Goal: Navigation & Orientation: Find specific page/section

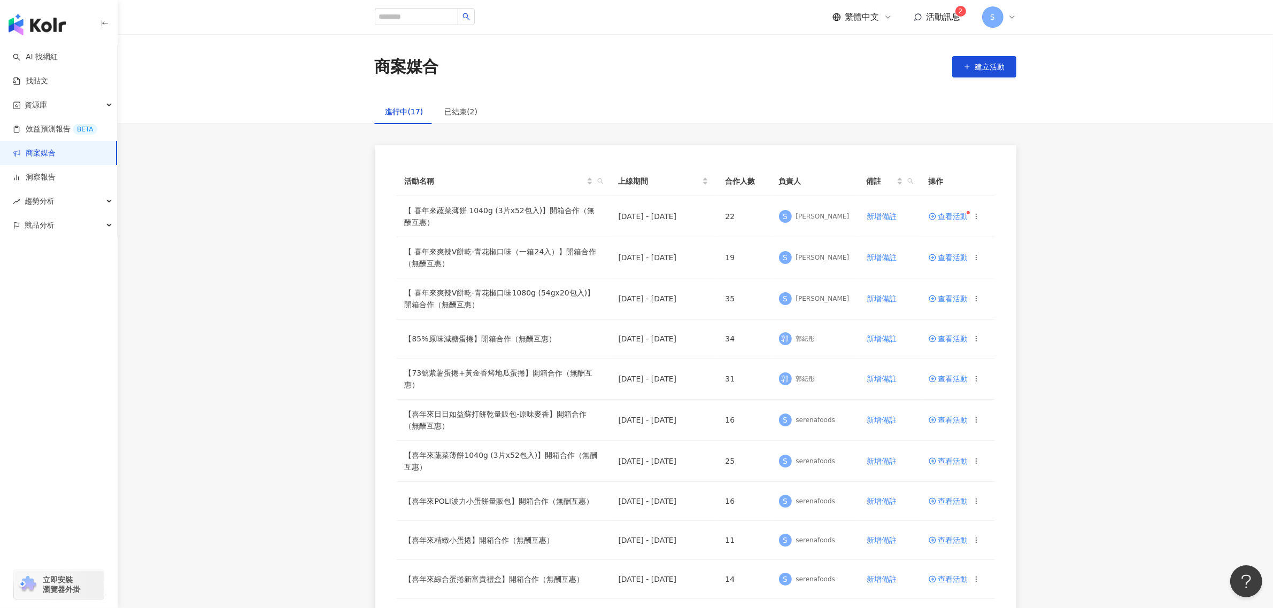
click at [938, 21] on span "活動訊息" at bounding box center [943, 17] width 34 height 10
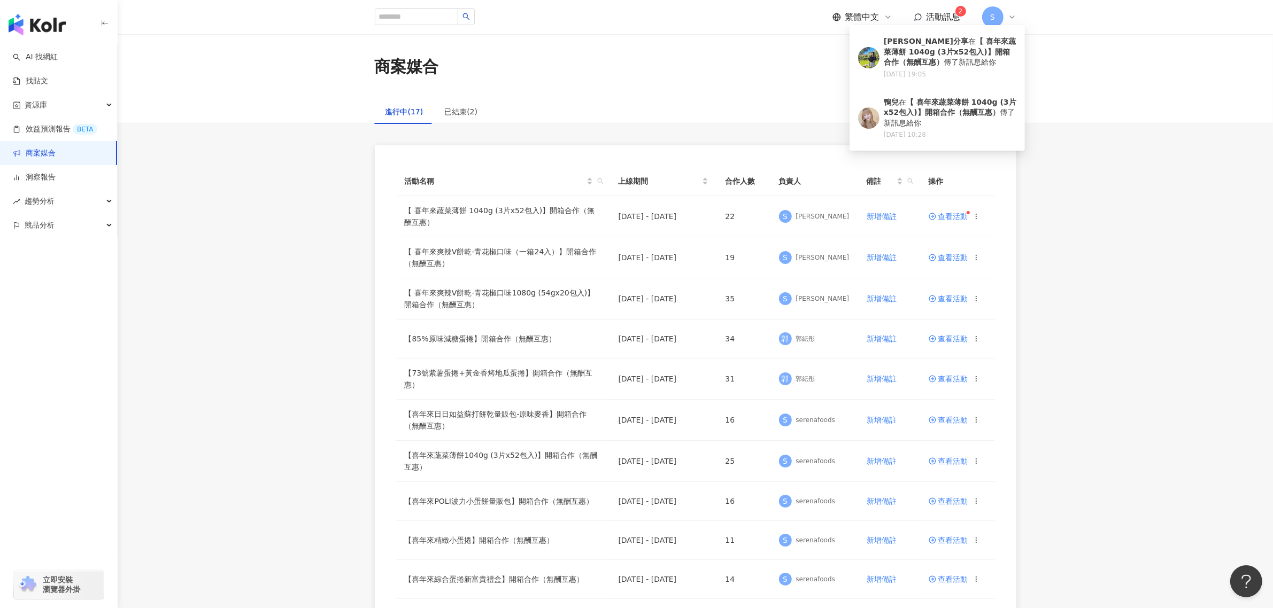
click at [938, 21] on span "活動訊息" at bounding box center [943, 17] width 34 height 10
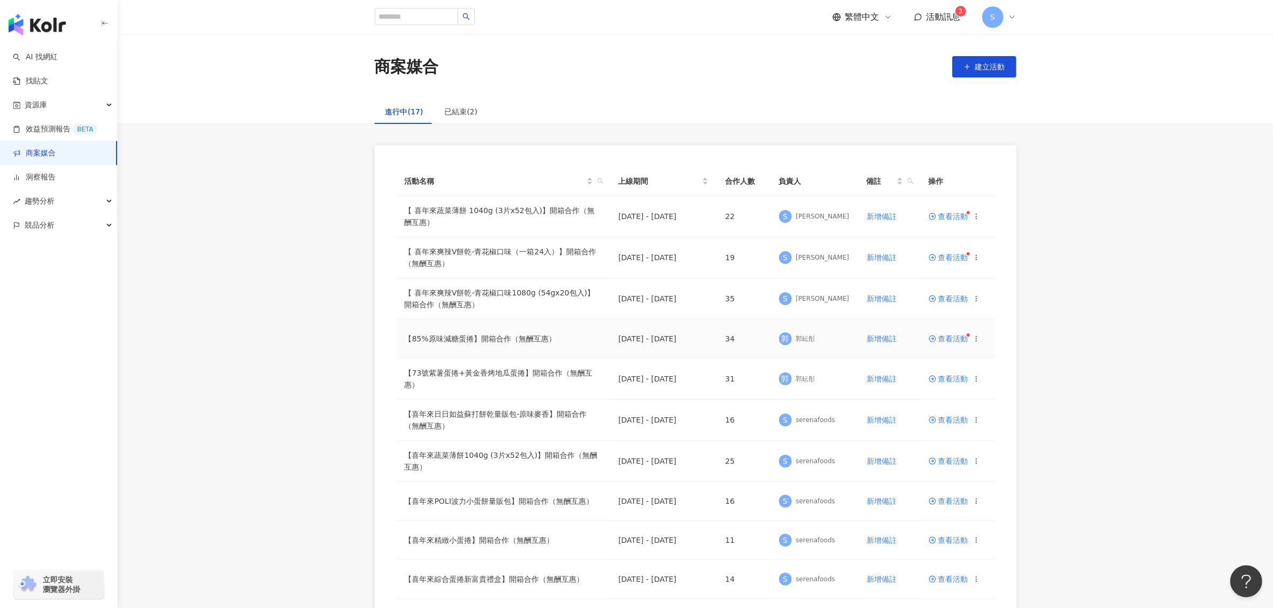
click at [937, 337] on span at bounding box center [934, 339] width 10 height 9
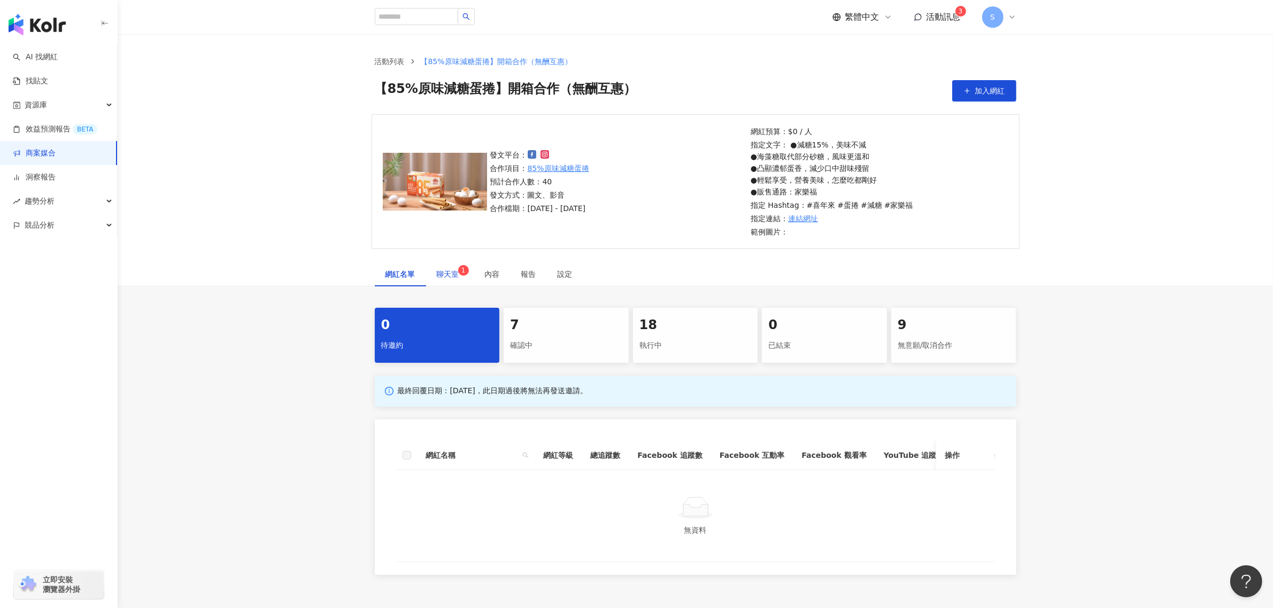
click at [446, 268] on div "聊天室 1" at bounding box center [450, 274] width 27 height 12
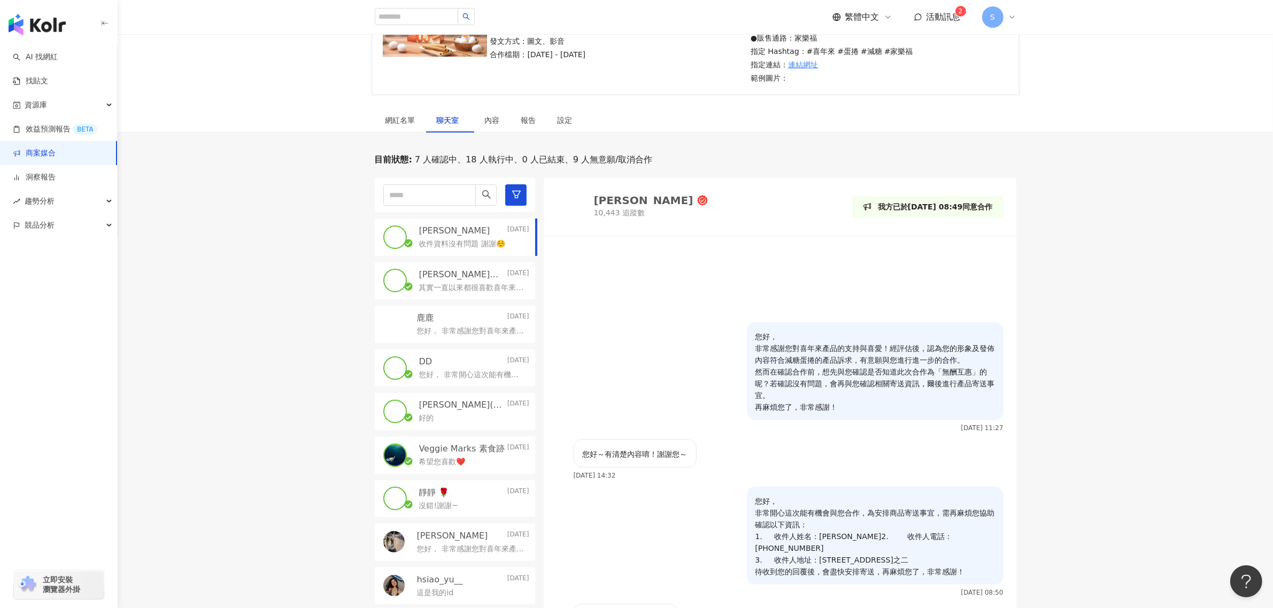
scroll to position [334, 0]
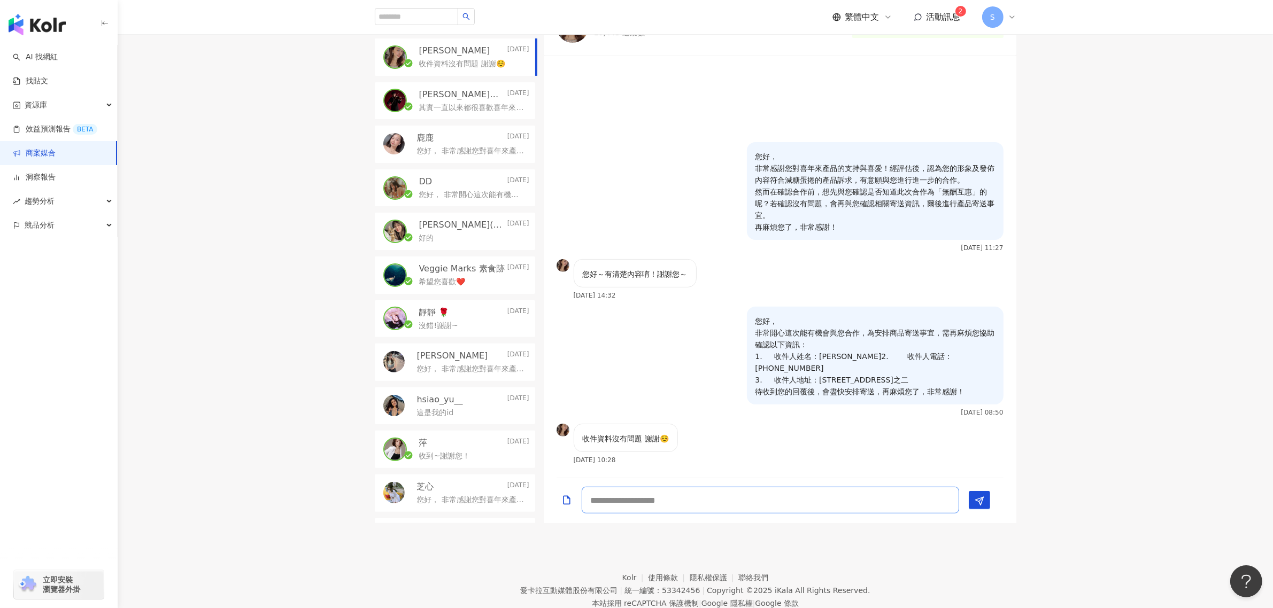
click at [813, 503] on textarea at bounding box center [770, 500] width 377 height 27
type textarea "*"
type textarea "****"
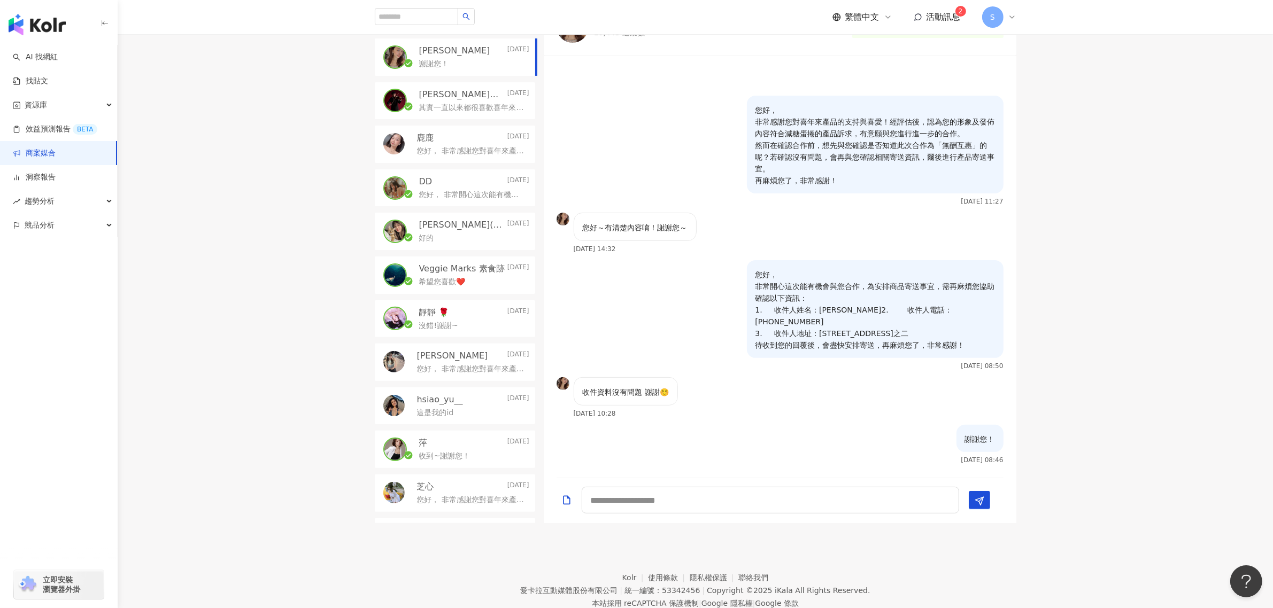
click at [1108, 348] on div "目前狀態 : 7 人確認中、18 人執行中、0 人已結束、9 人無意願/取消合作 Dinkey Cheng Today 謝謝您！ Jimmy｜彥傑 2025/…" at bounding box center [695, 249] width 1155 height 550
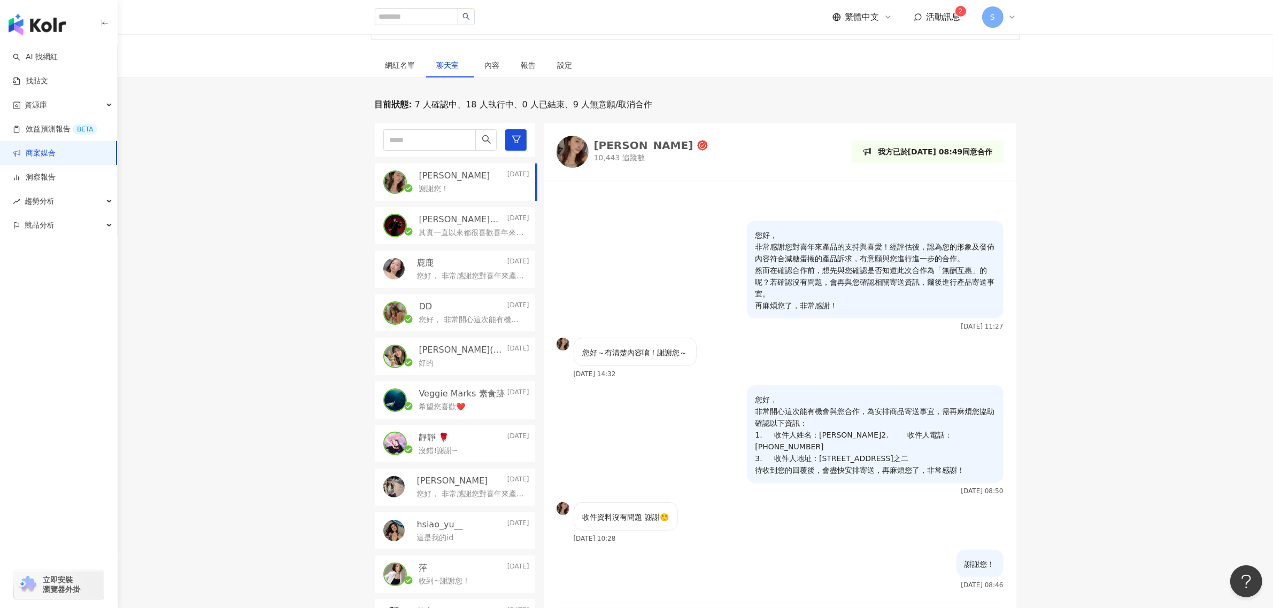
scroll to position [200, 0]
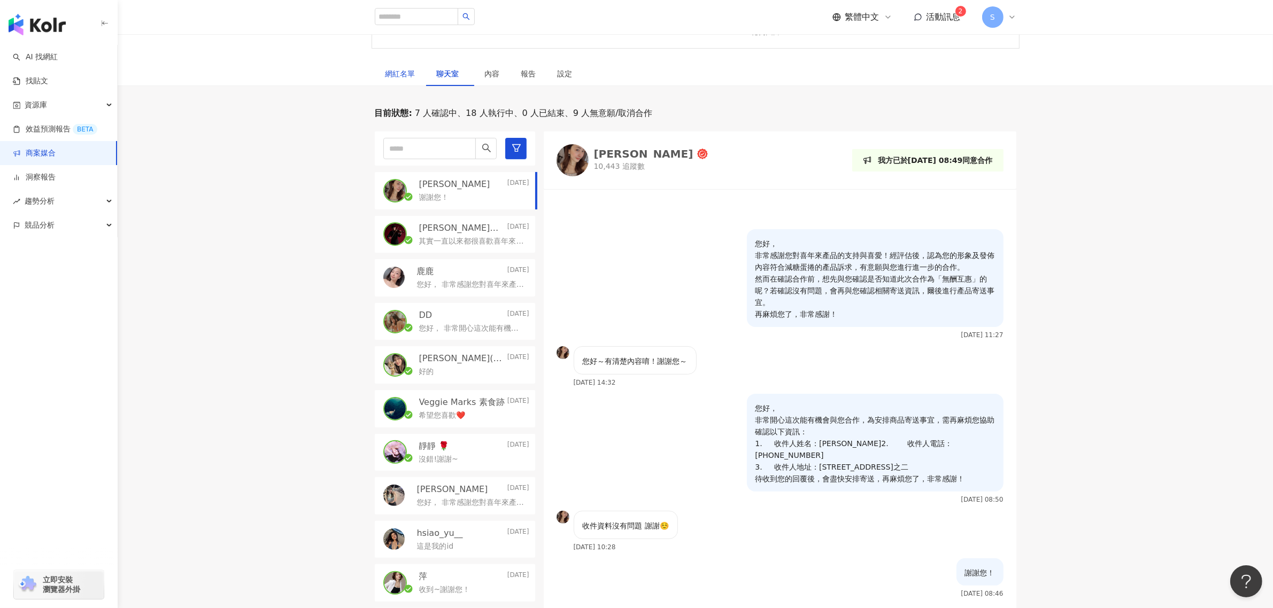
click at [399, 76] on div "網紅名單" at bounding box center [400, 74] width 30 height 12
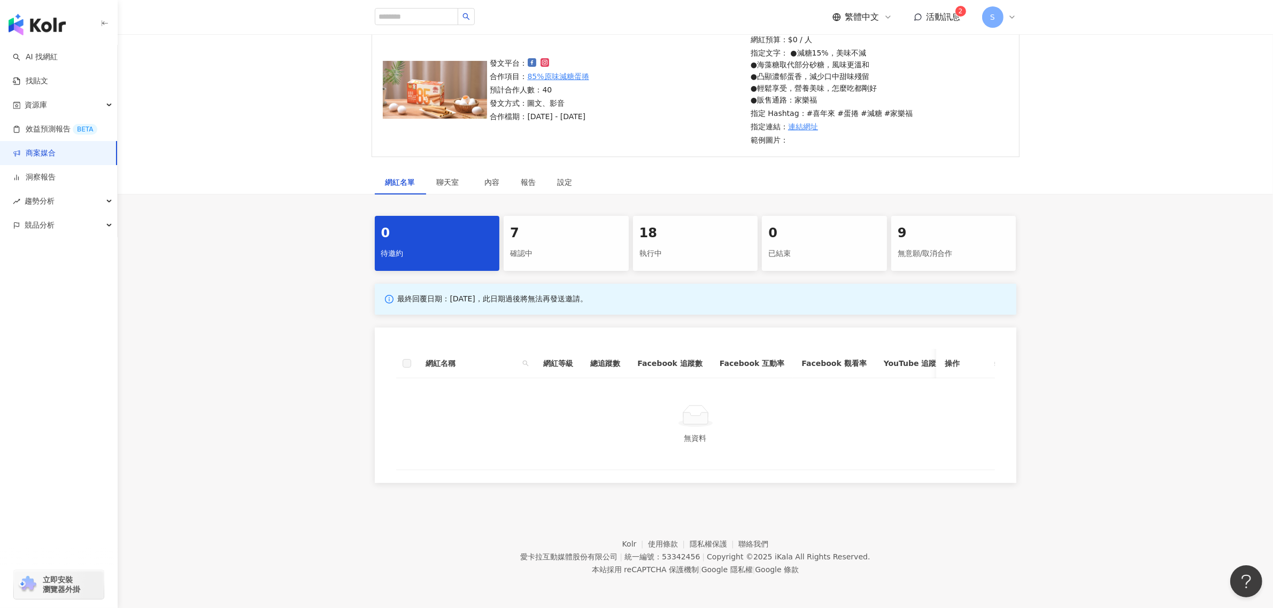
scroll to position [102, 0]
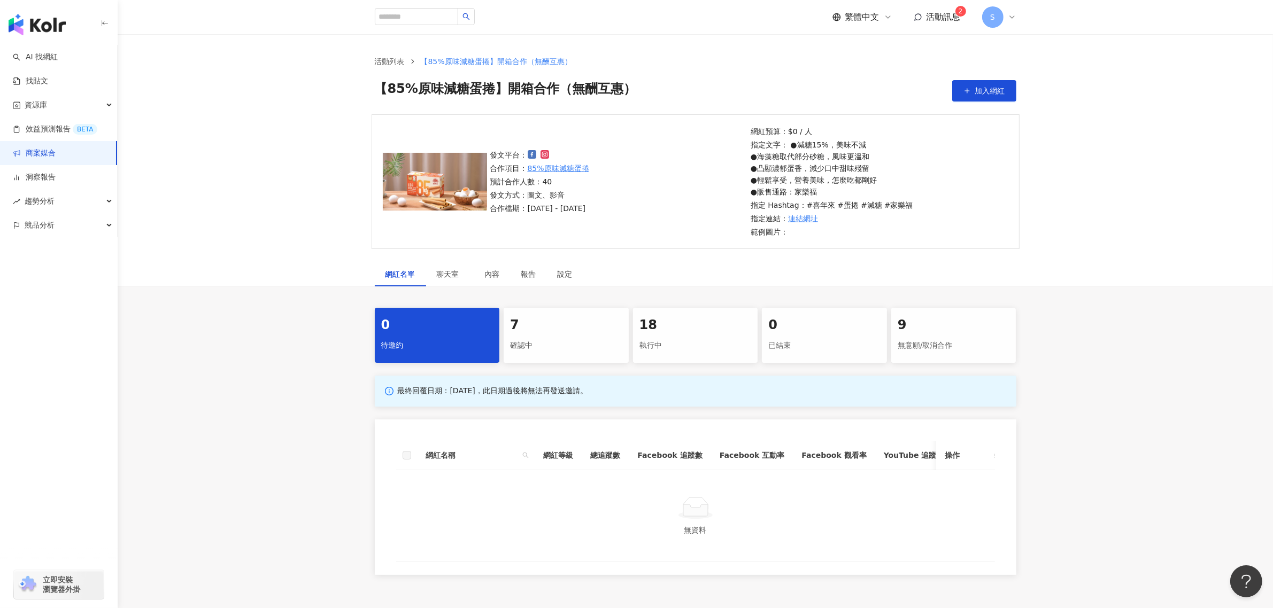
click at [56, 150] on link "商案媒合" at bounding box center [34, 153] width 43 height 11
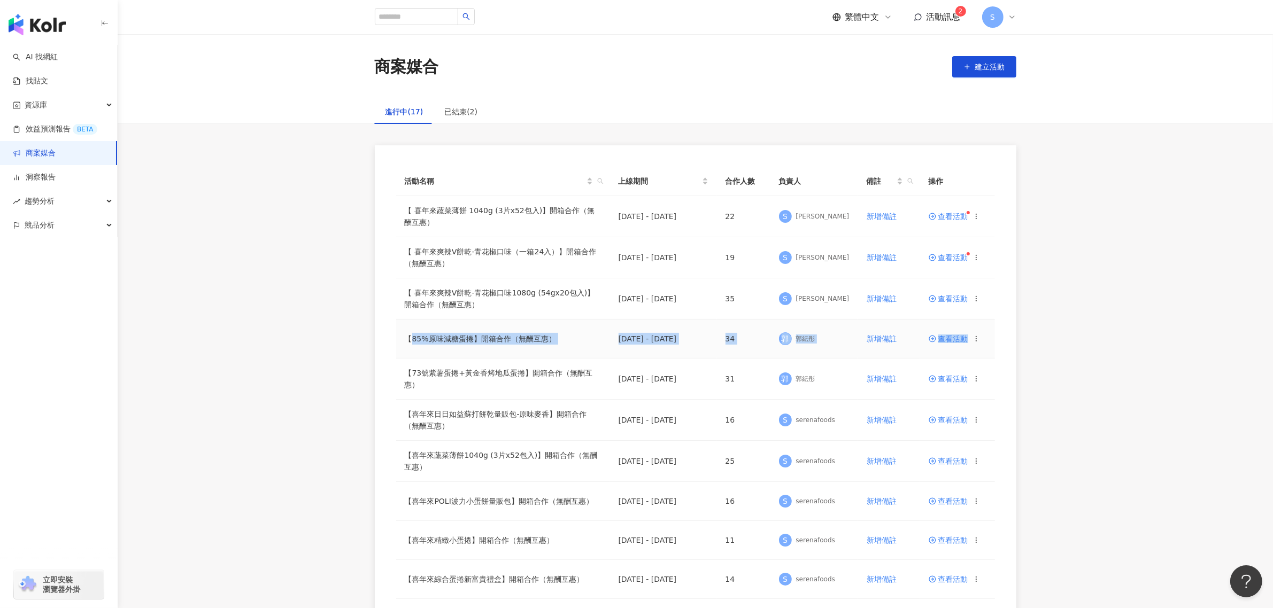
drag, startPoint x: 410, startPoint y: 338, endPoint x: 983, endPoint y: 352, distance: 572.7
click at [983, 352] on tr "【85%原味減糖蛋捲】開箱合作（無酬互惠） 2025/5/14 - 2025/10/31 34 郭 郭紜彤 新增備註 查看活動" at bounding box center [695, 339] width 599 height 39
click at [955, 341] on span "查看活動" at bounding box center [949, 338] width 40 height 7
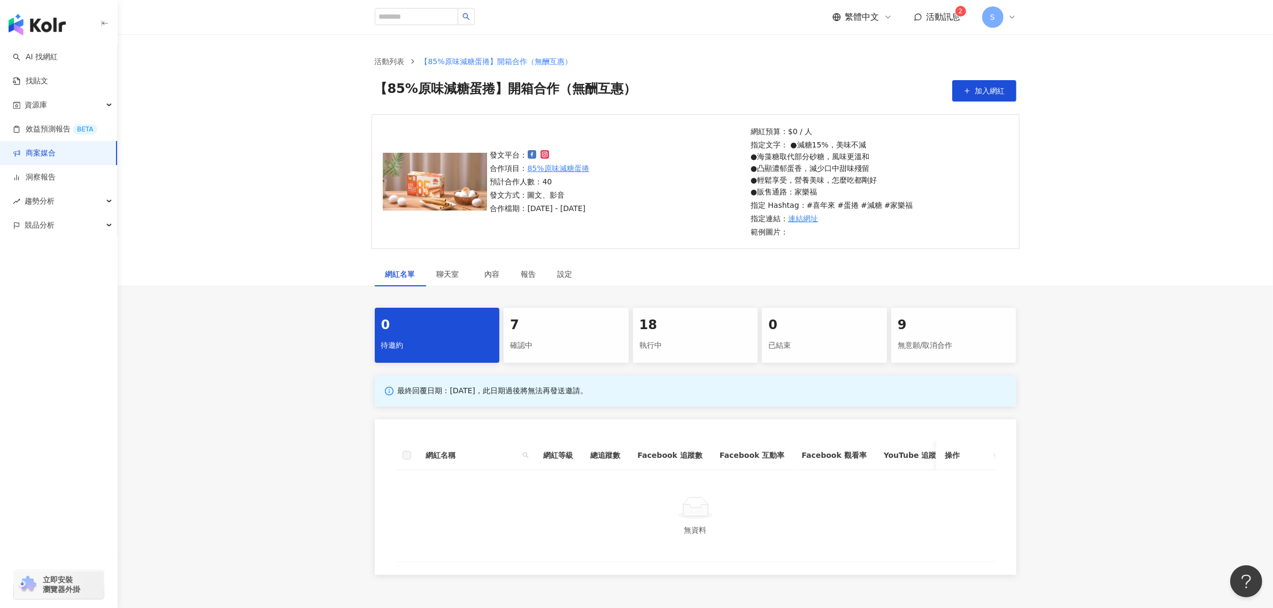
click at [56, 149] on link "商案媒合" at bounding box center [34, 153] width 43 height 11
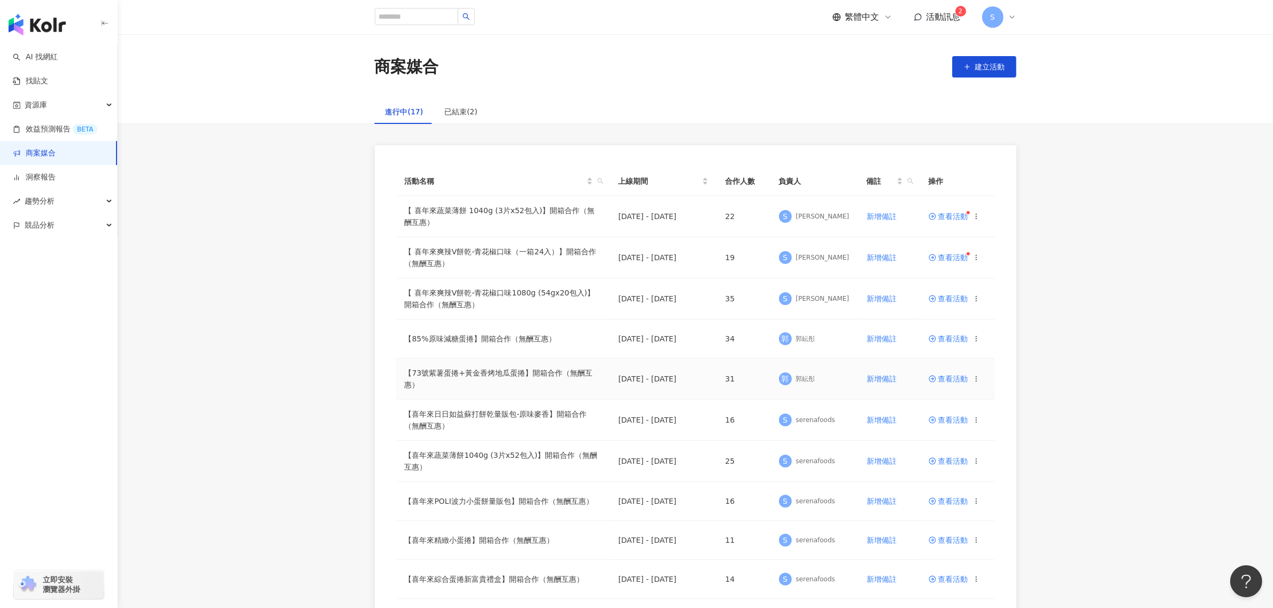
click at [952, 375] on span "查看活動" at bounding box center [949, 378] width 40 height 7
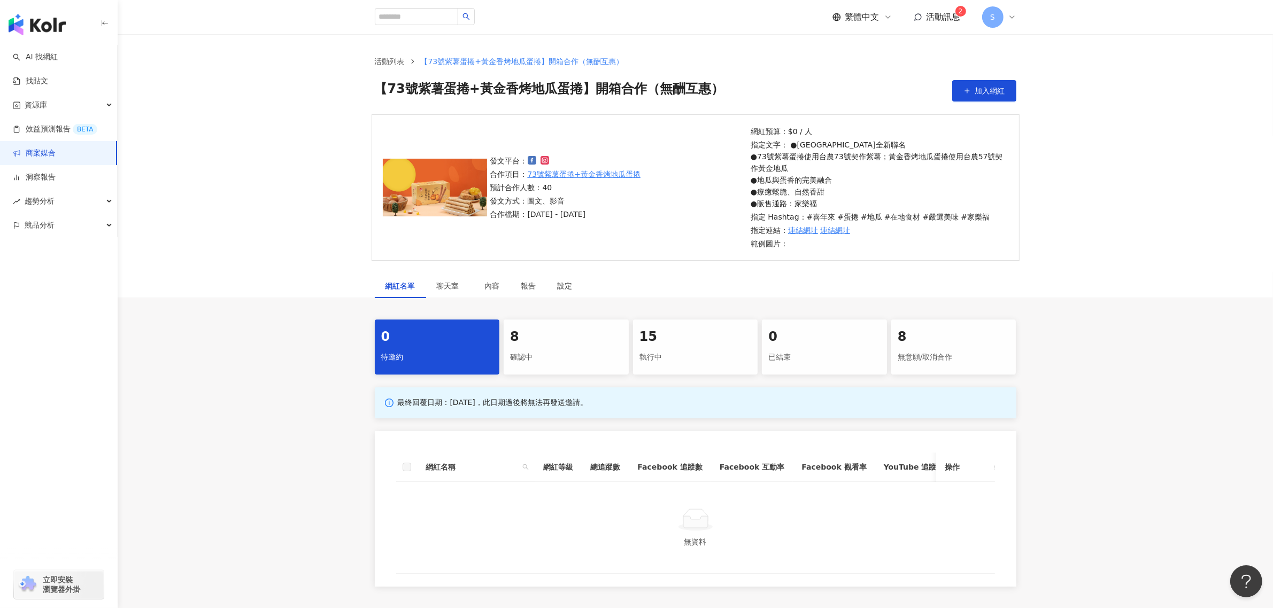
click at [56, 155] on link "商案媒合" at bounding box center [34, 153] width 43 height 11
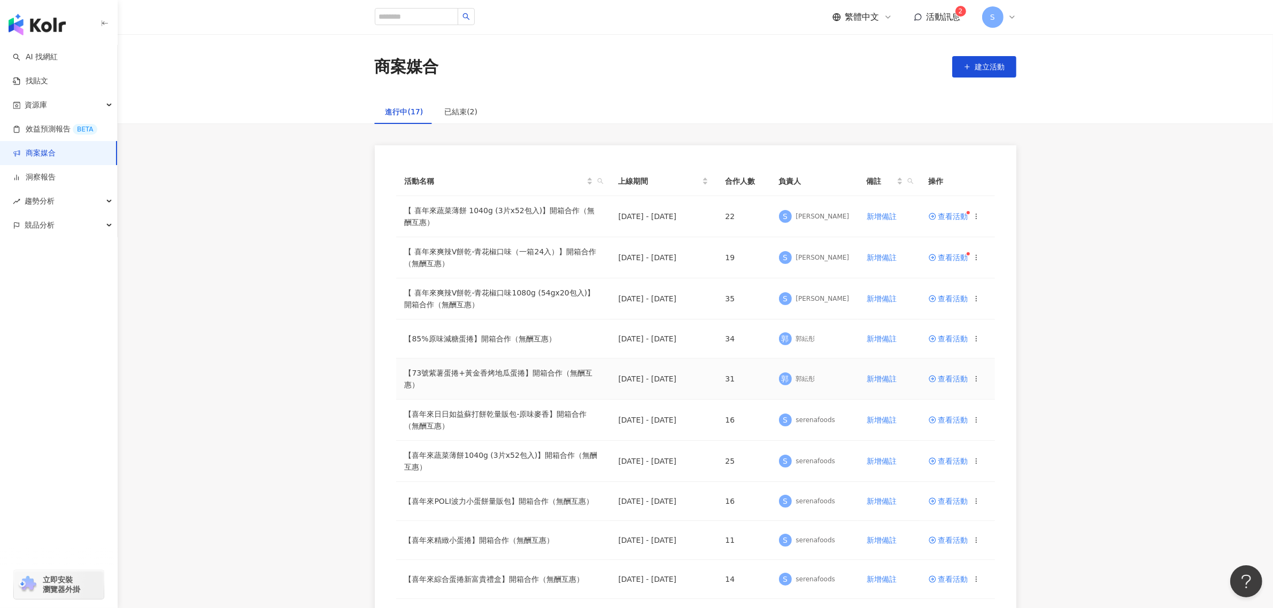
click at [932, 375] on span at bounding box center [934, 379] width 10 height 9
